Goal: Information Seeking & Learning: Check status

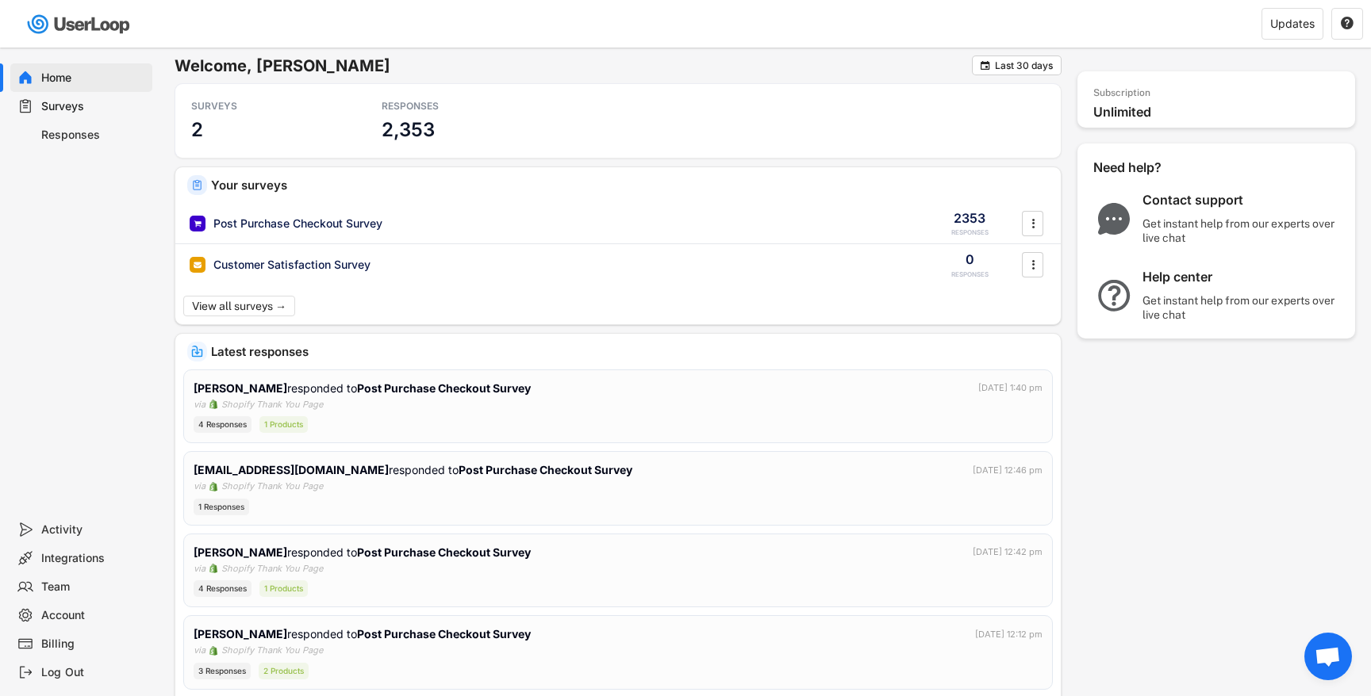
click at [126, 128] on div "Responses" at bounding box center [93, 135] width 105 height 15
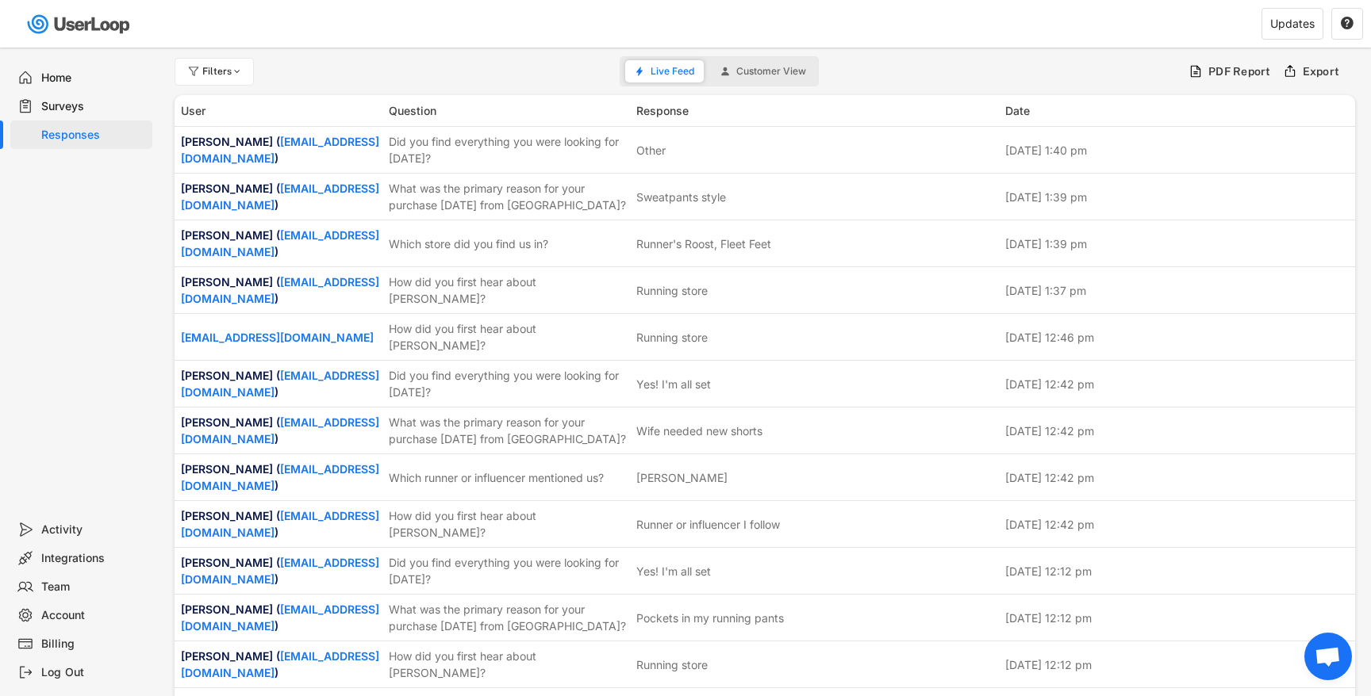
click at [123, 110] on div "Surveys" at bounding box center [93, 106] width 105 height 15
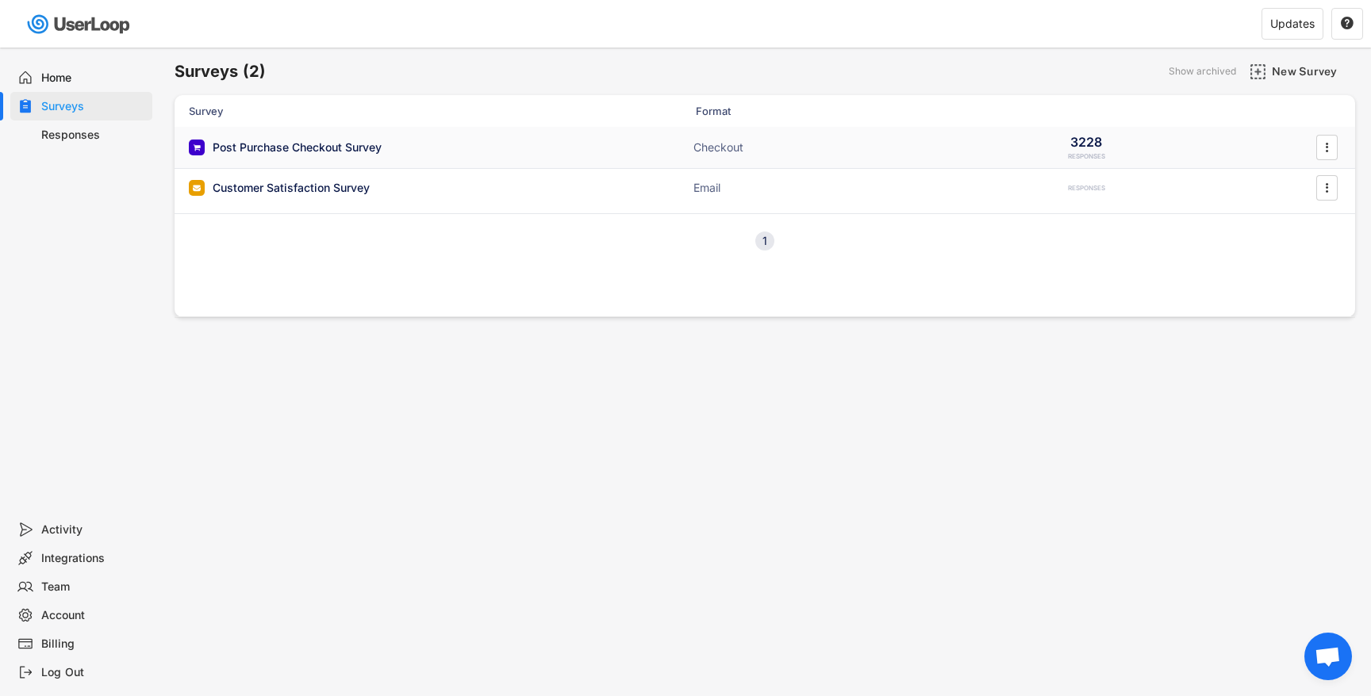
click at [347, 142] on div "Post Purchase Checkout Survey" at bounding box center [297, 148] width 169 height 16
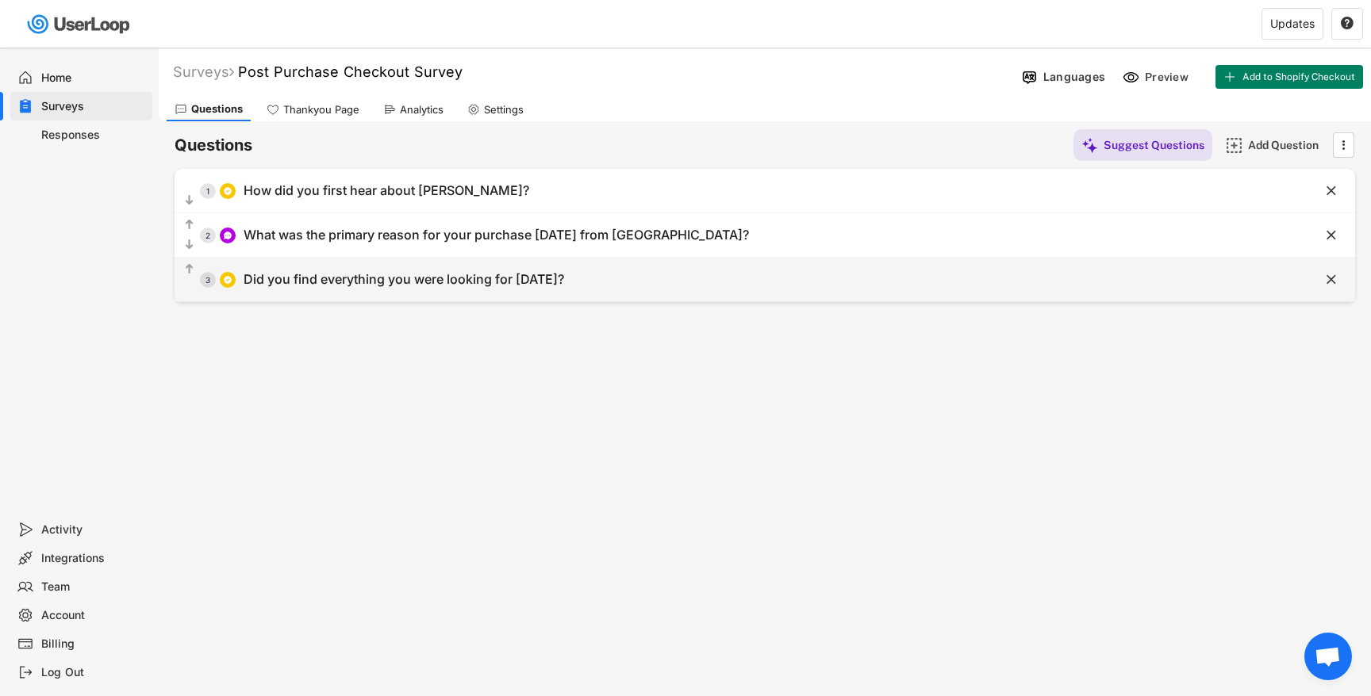
click at [374, 287] on div "Did you find everything you were looking for [DATE]?" at bounding box center [404, 279] width 320 height 17
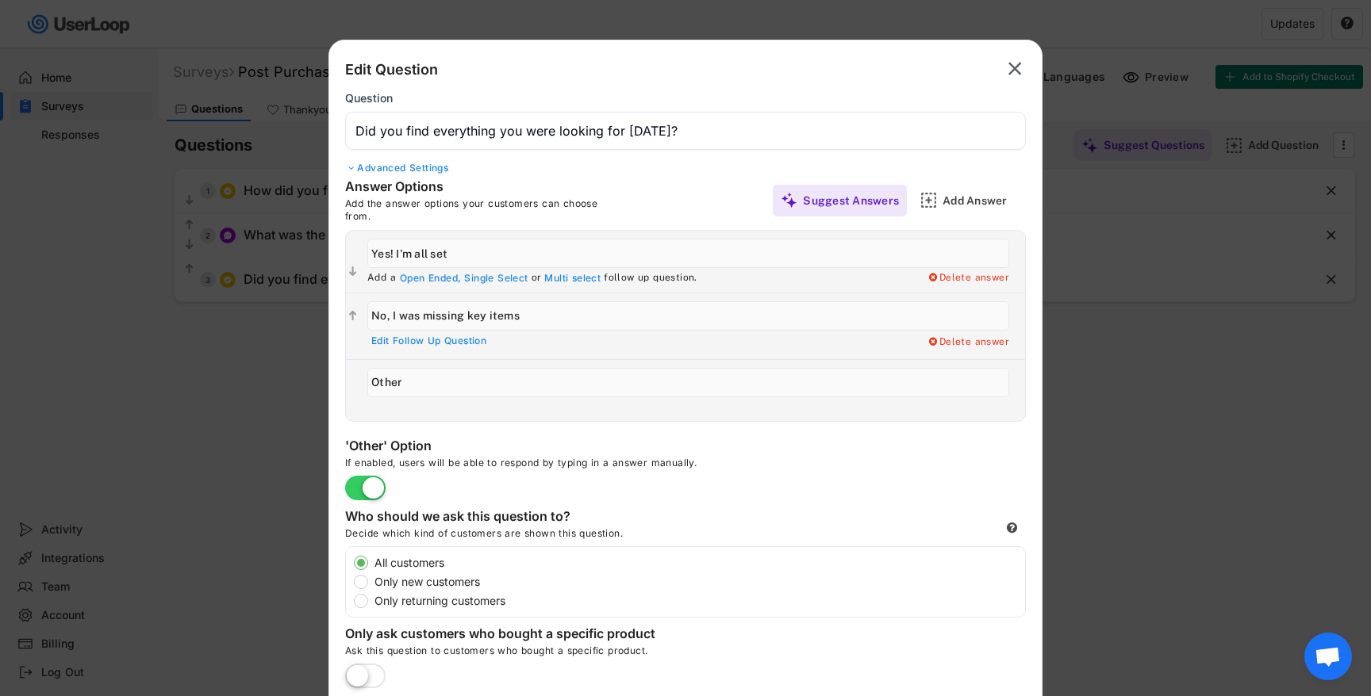
click at [258, 355] on div at bounding box center [685, 348] width 1371 height 696
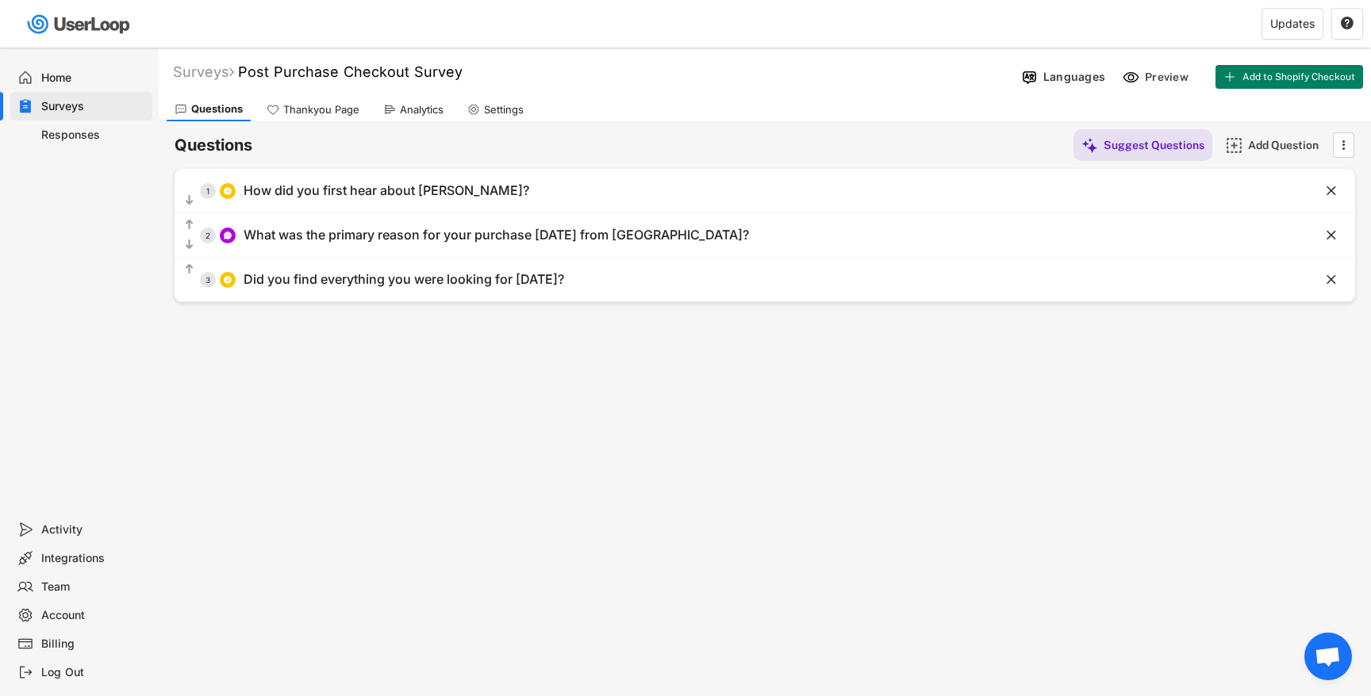
click at [406, 117] on div "Analytics" at bounding box center [413, 110] width 76 height 24
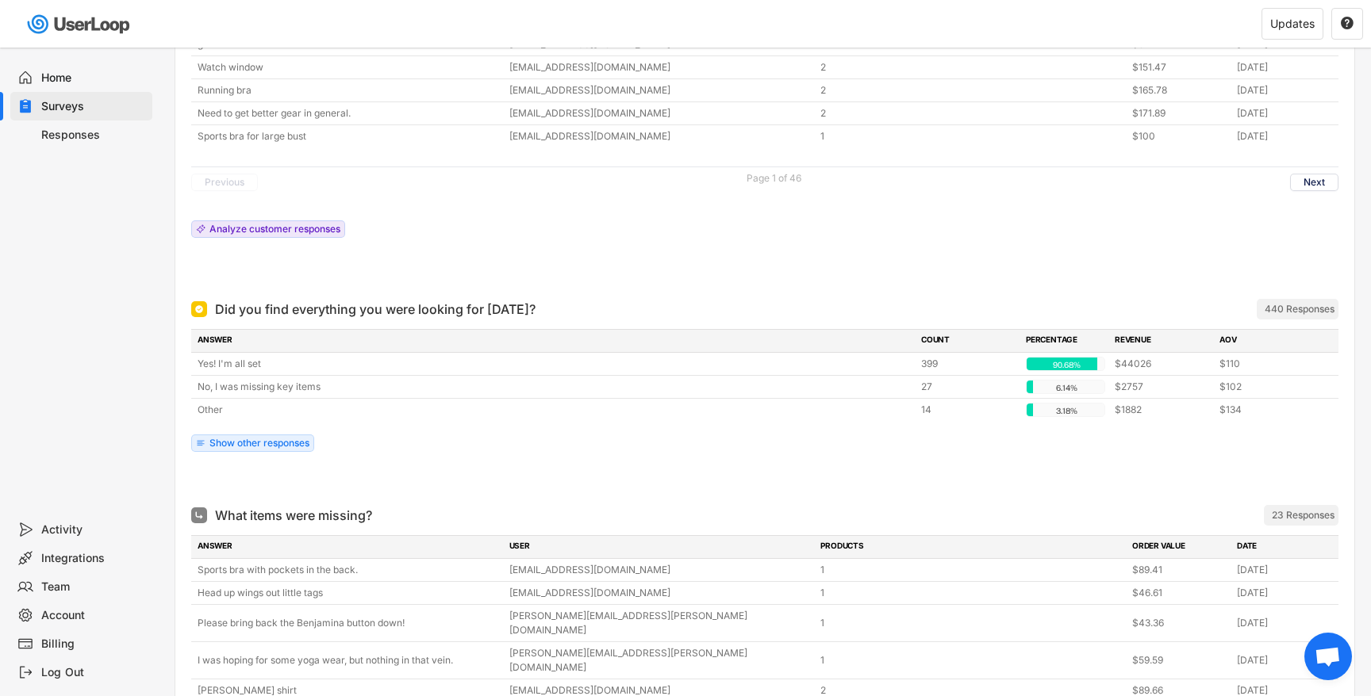
scroll to position [4119, 0]
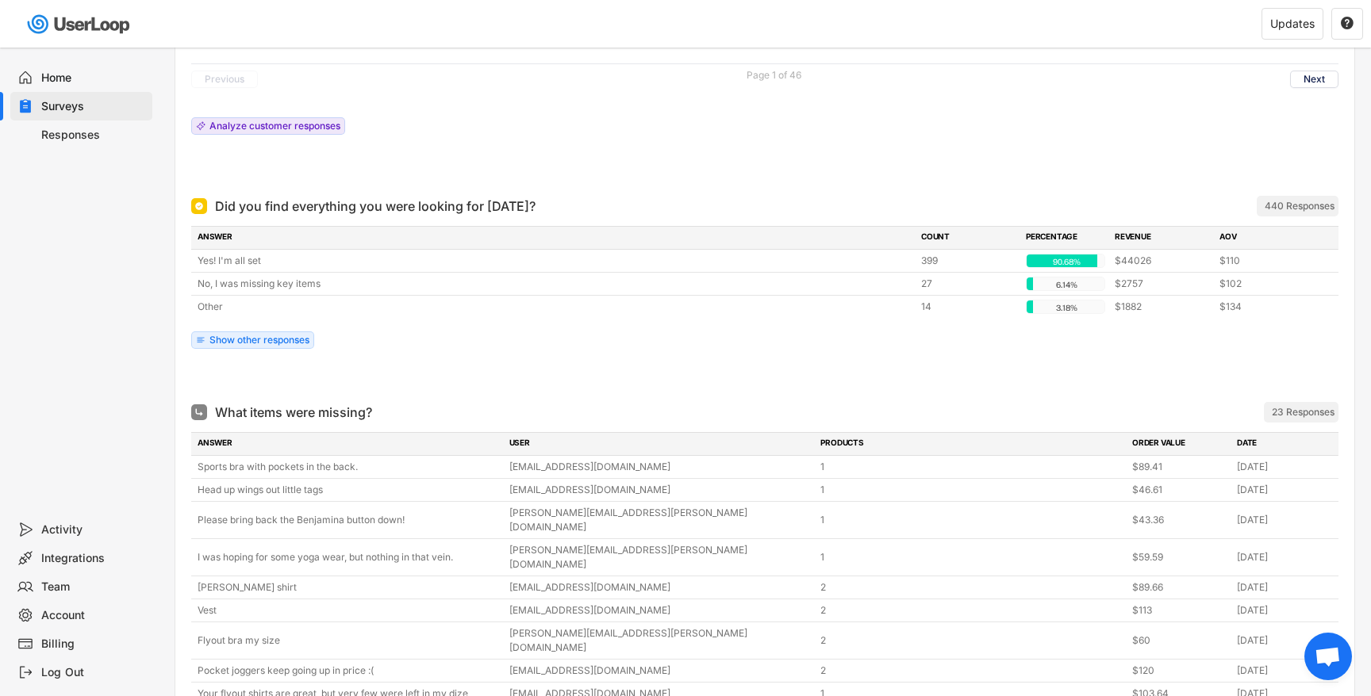
click at [1286, 406] on div "23 Responses" at bounding box center [1302, 412] width 63 height 13
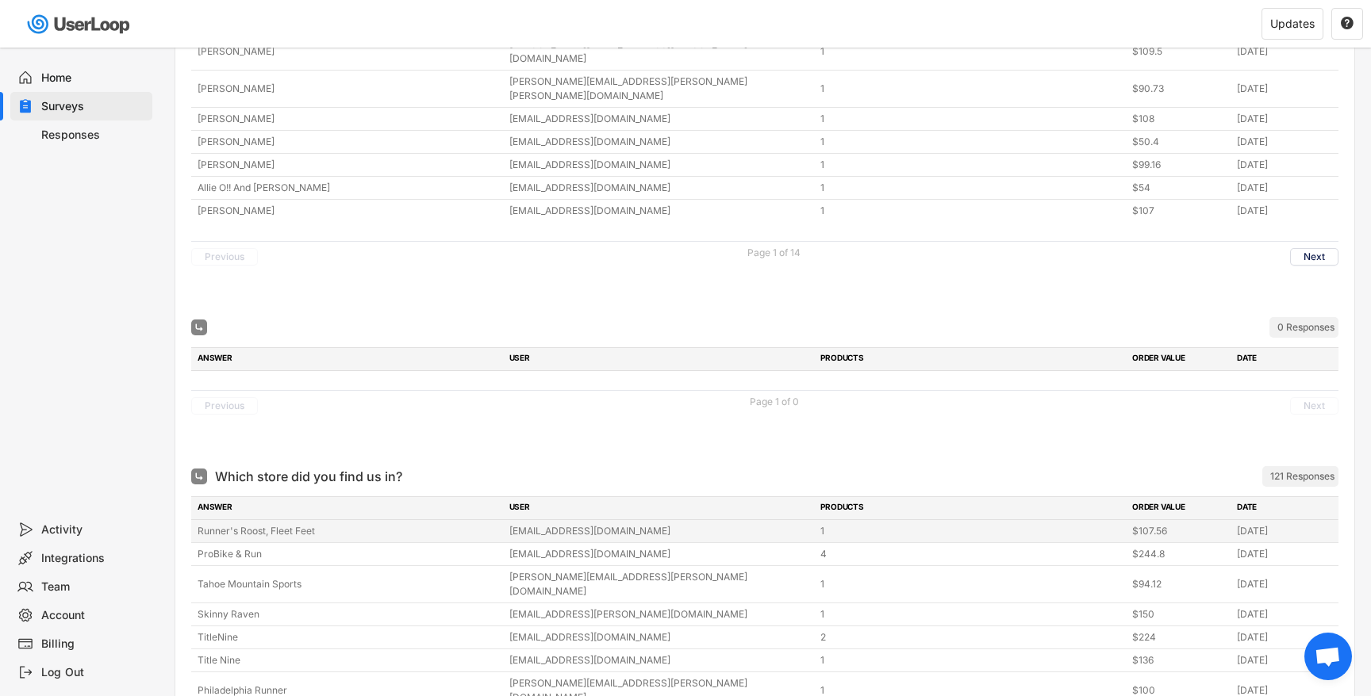
scroll to position [0, 0]
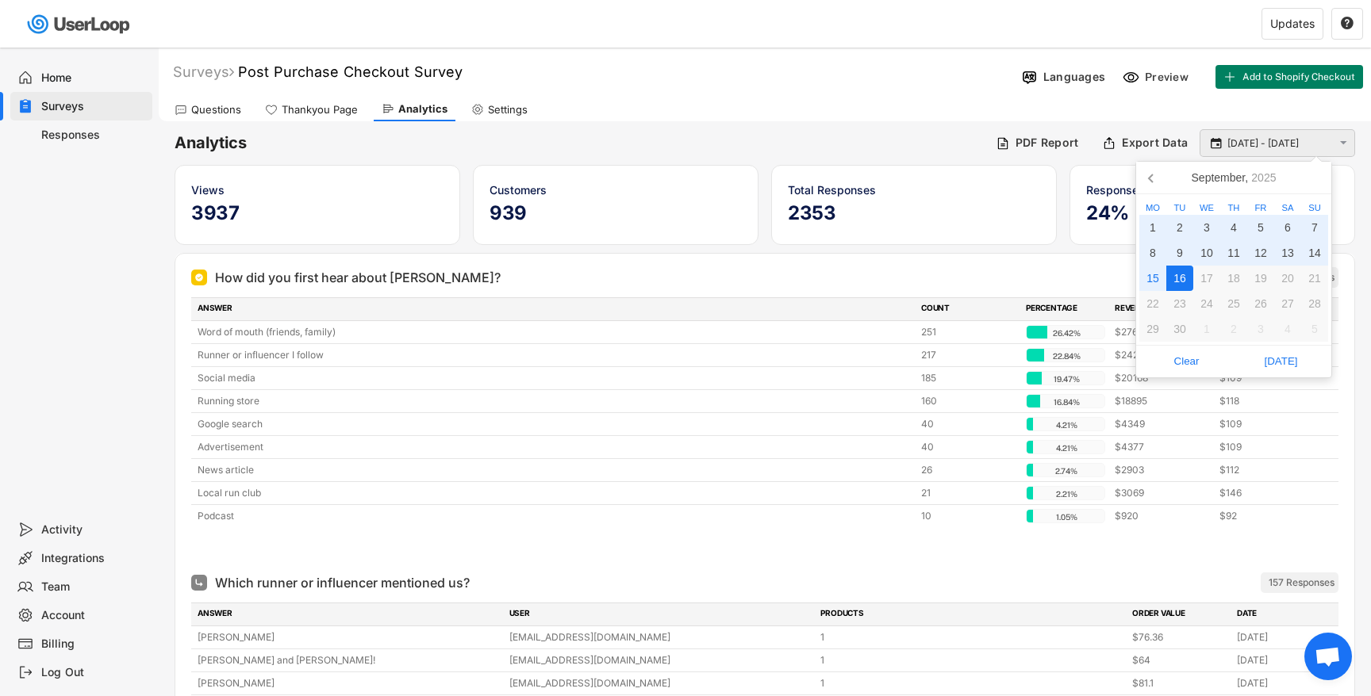
click at [1244, 140] on input "[DATE] - [DATE]" at bounding box center [1279, 144] width 105 height 16
click at [1266, 251] on div "12" at bounding box center [1260, 252] width 27 height 25
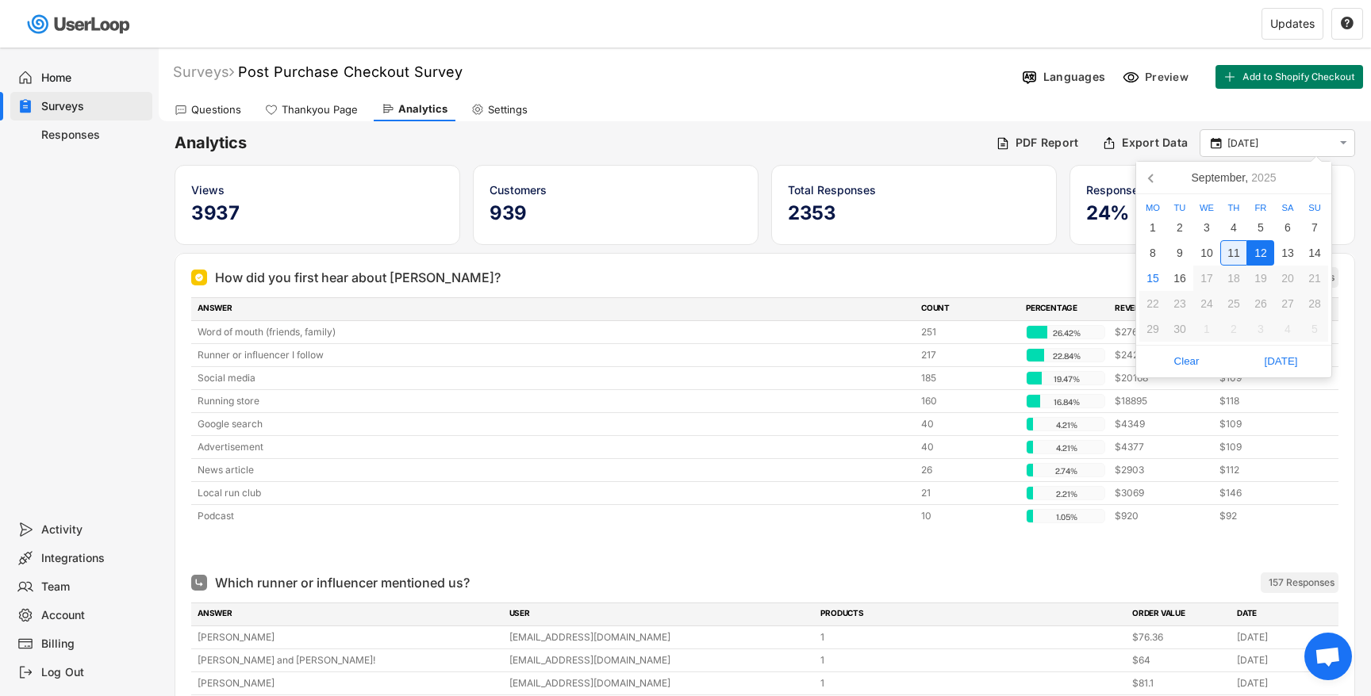
click at [1231, 255] on div "11" at bounding box center [1233, 252] width 27 height 25
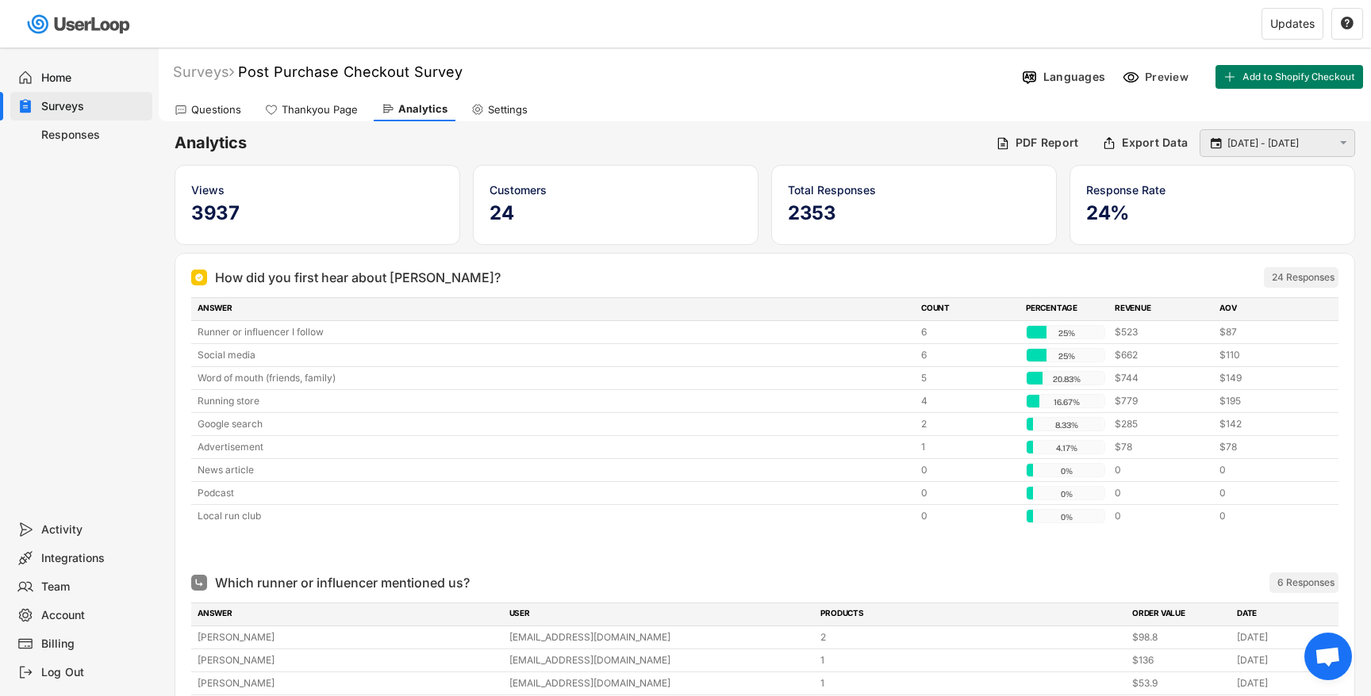
click at [1265, 153] on div " [DATE] - [DATE] " at bounding box center [1276, 143] width 155 height 28
click at [1258, 144] on input "[DATE] - [DATE]" at bounding box center [1279, 144] width 105 height 16
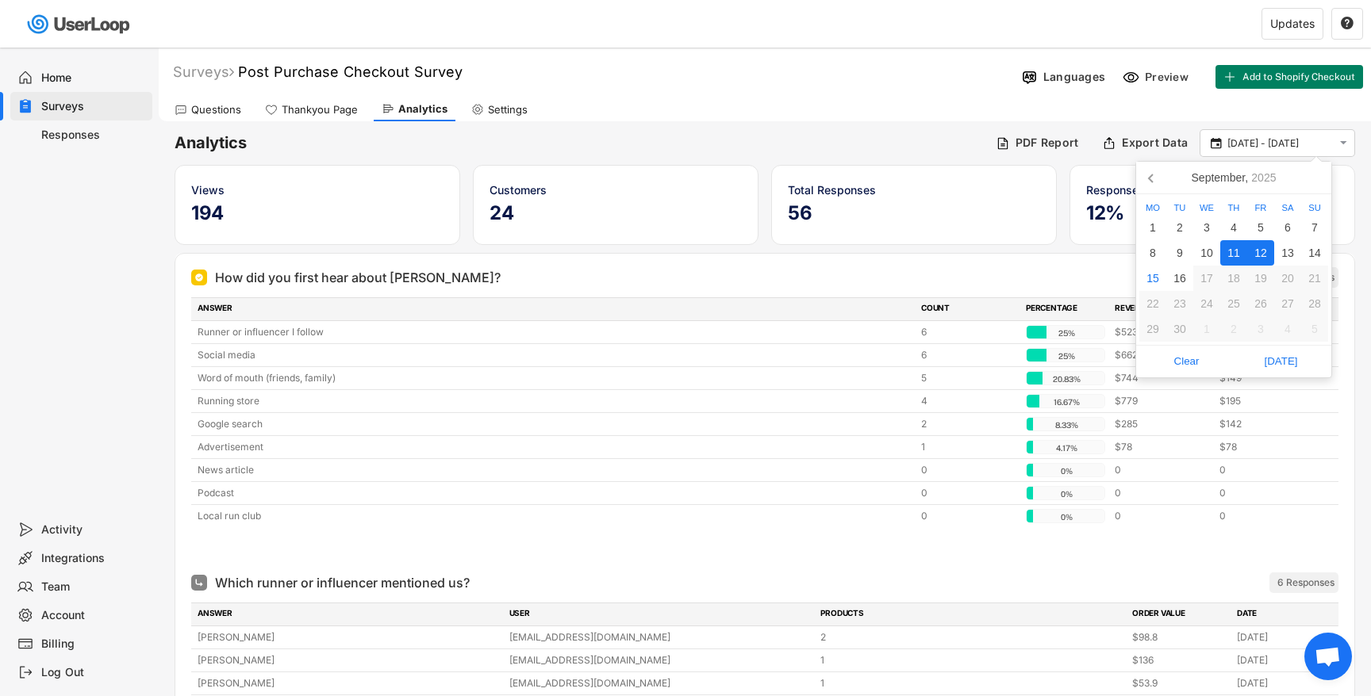
click at [1232, 244] on div "11" at bounding box center [1233, 252] width 27 height 25
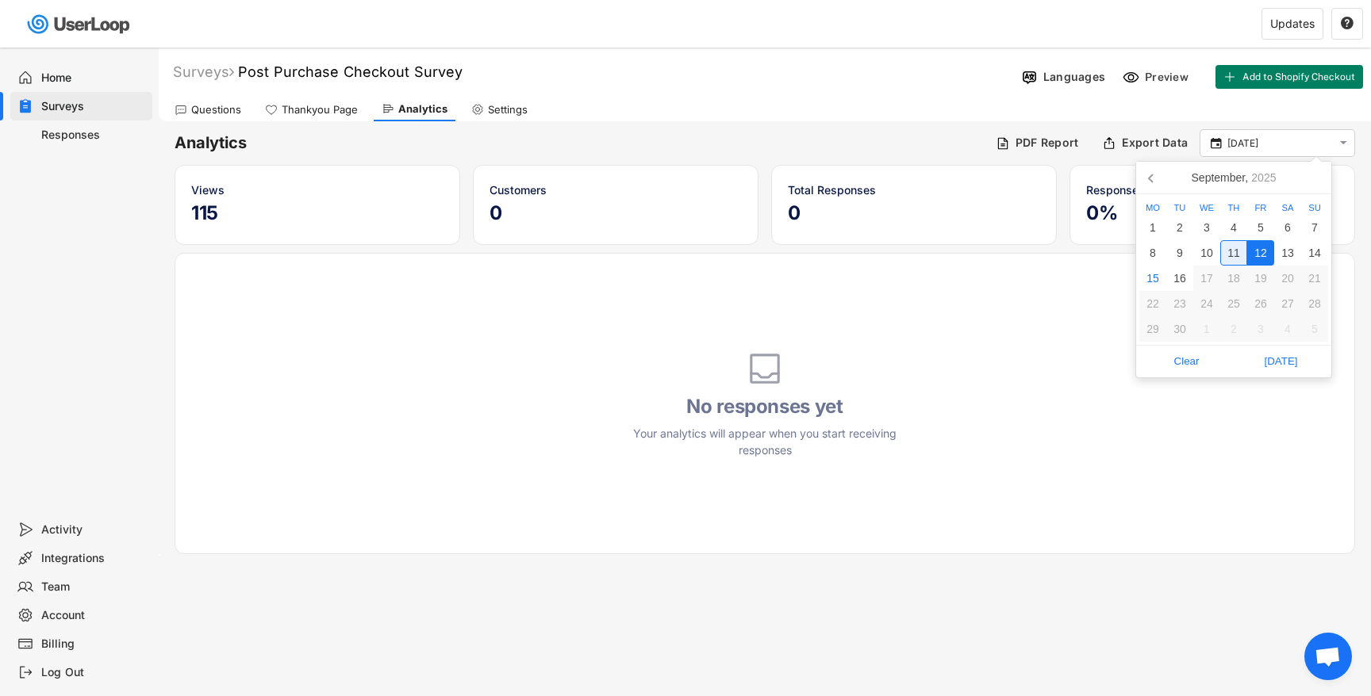
click at [1239, 245] on div "11" at bounding box center [1233, 252] width 27 height 25
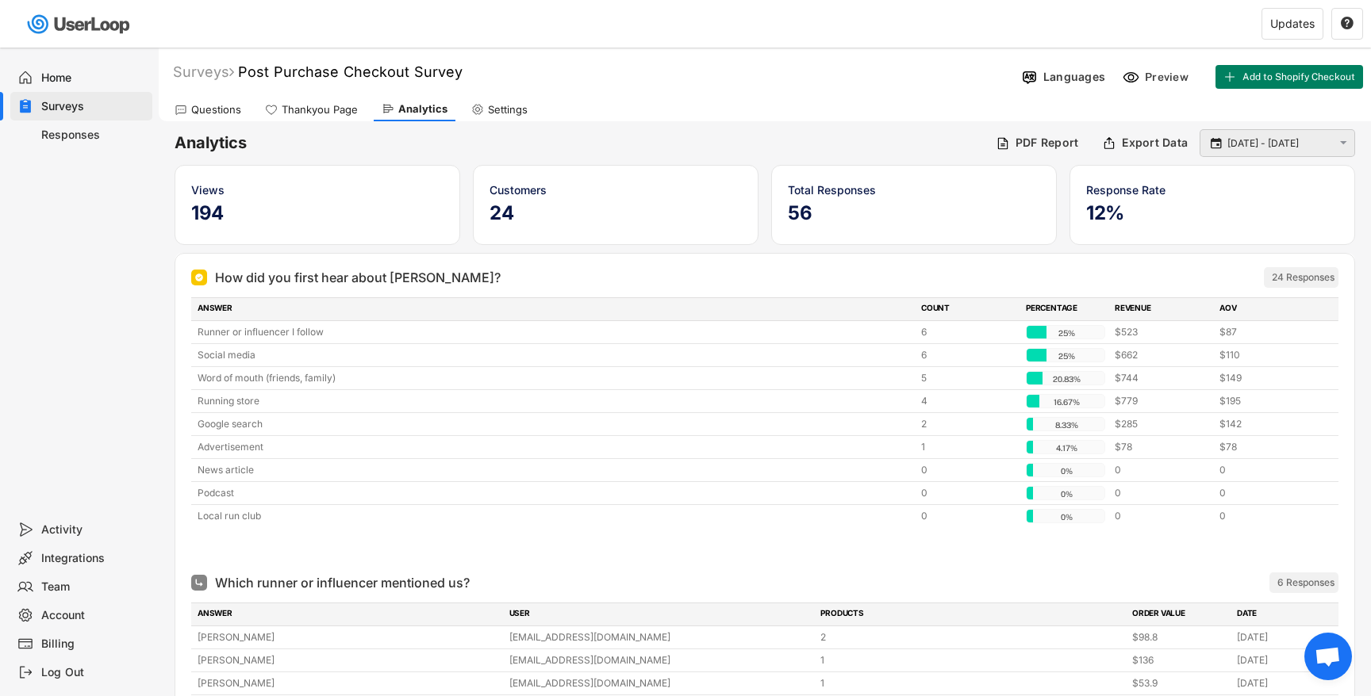
click at [1235, 147] on input "[DATE] - [DATE]" at bounding box center [1279, 144] width 105 height 16
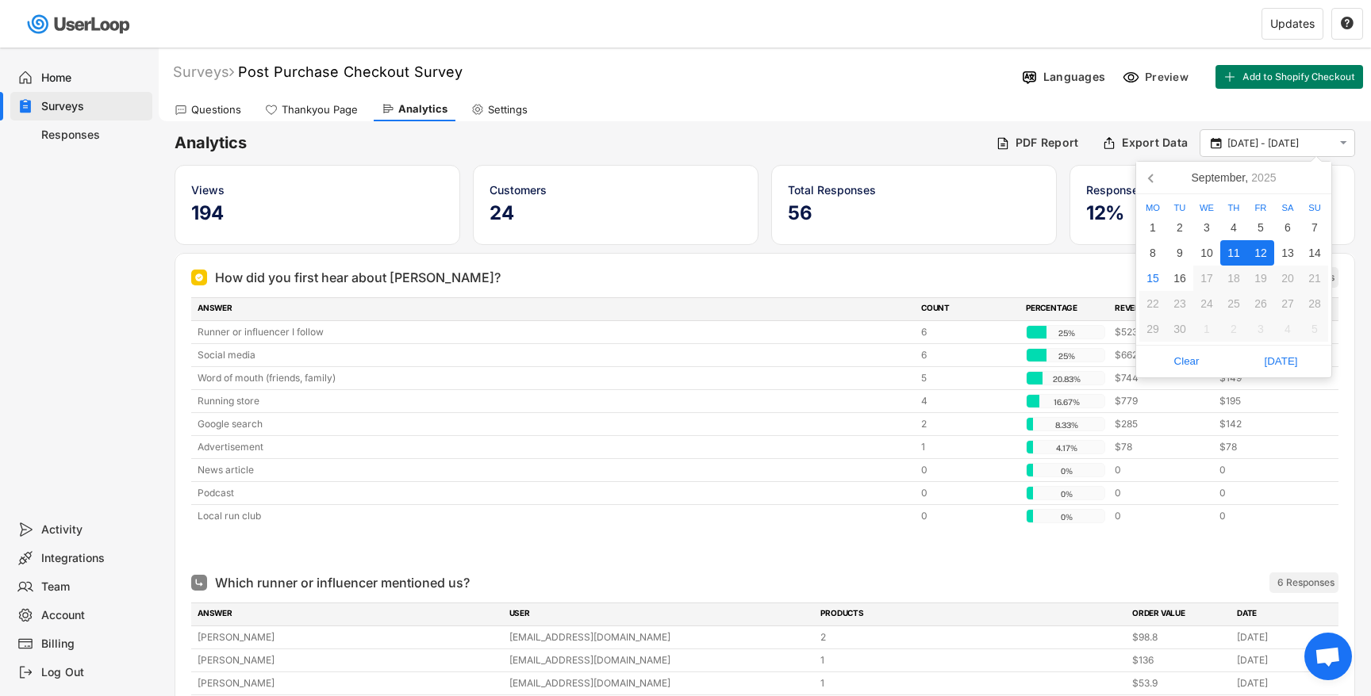
click at [1261, 245] on div "12" at bounding box center [1260, 252] width 27 height 25
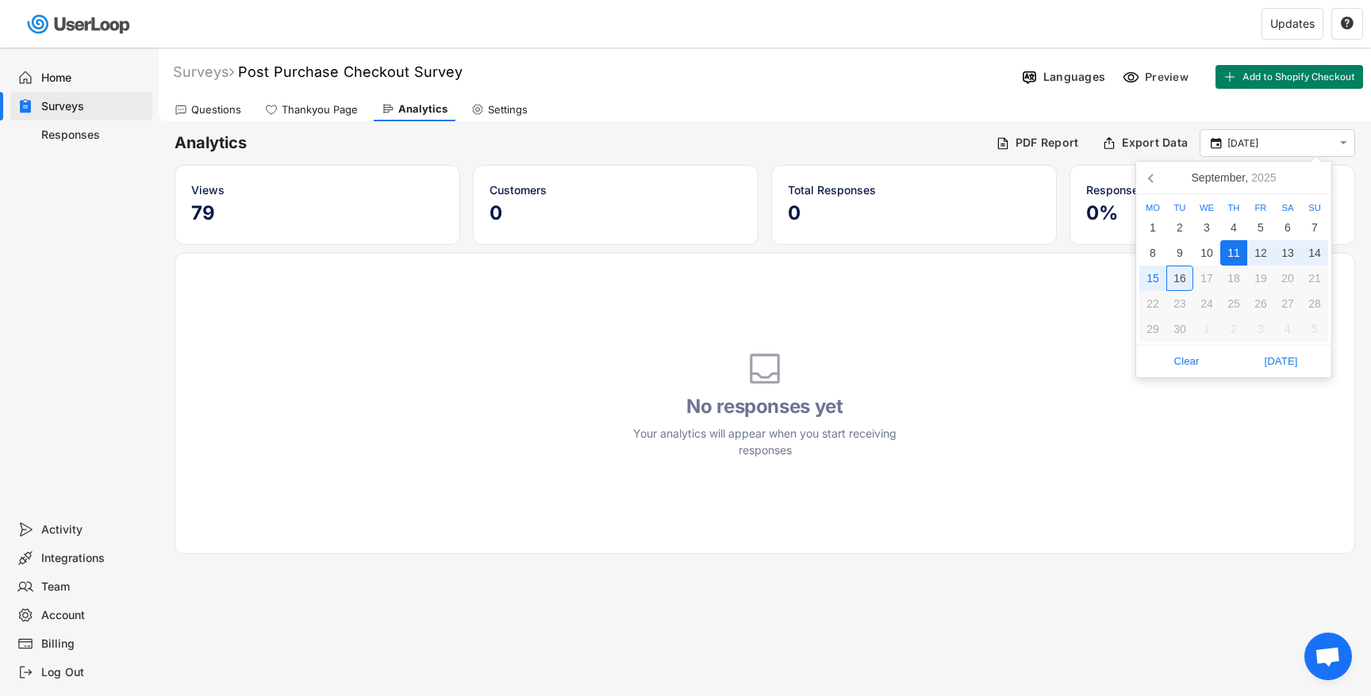
click at [1179, 280] on div "16" at bounding box center [1179, 278] width 27 height 25
type input "[DATE] - [DATE]"
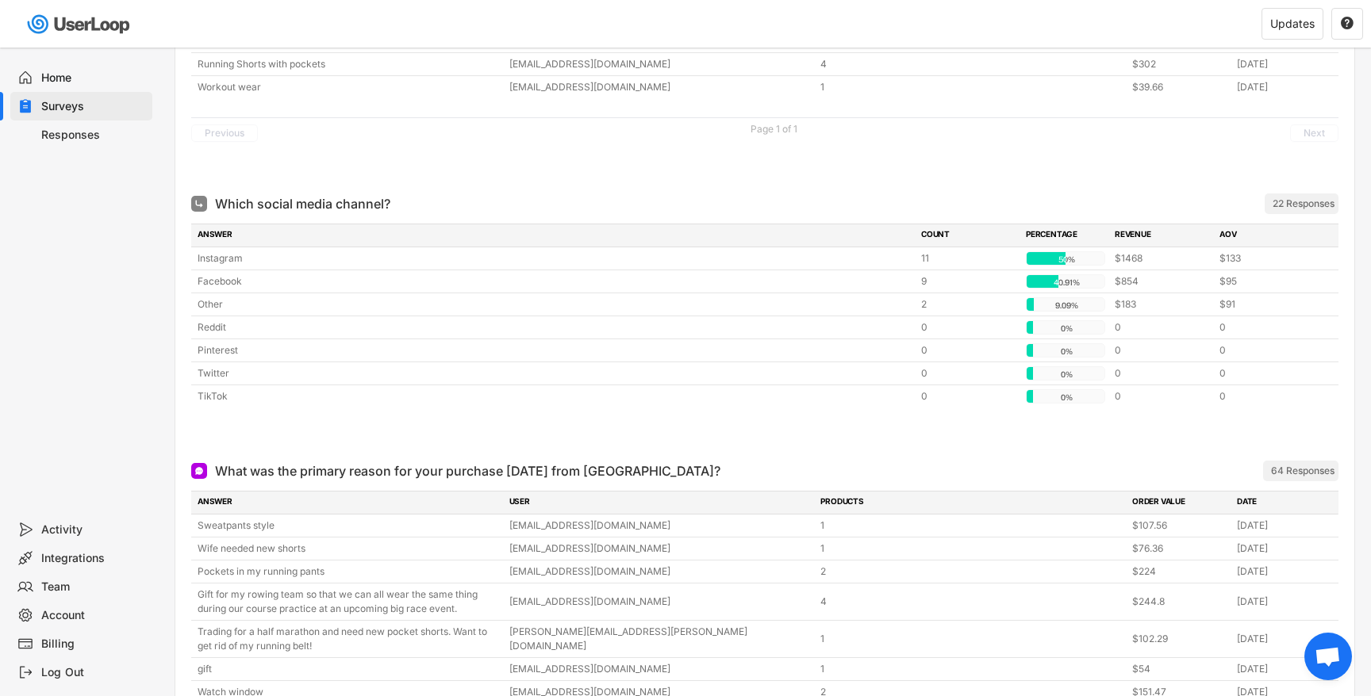
scroll to position [2953, 0]
